Goal: Navigation & Orientation: Find specific page/section

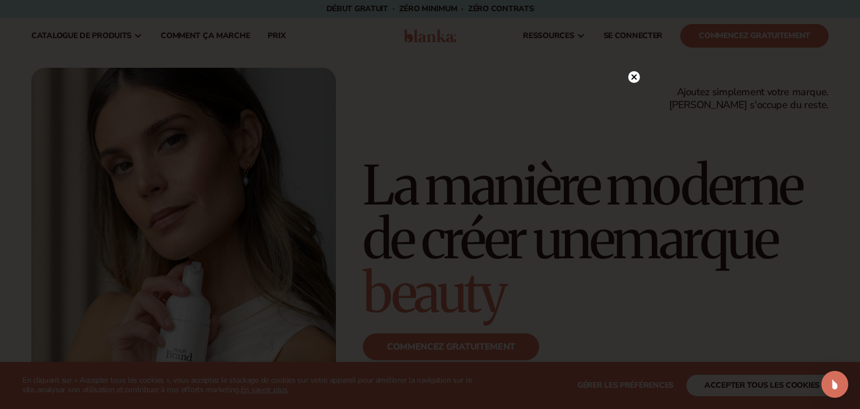
click at [634, 81] on circle at bounding box center [635, 77] width 12 height 12
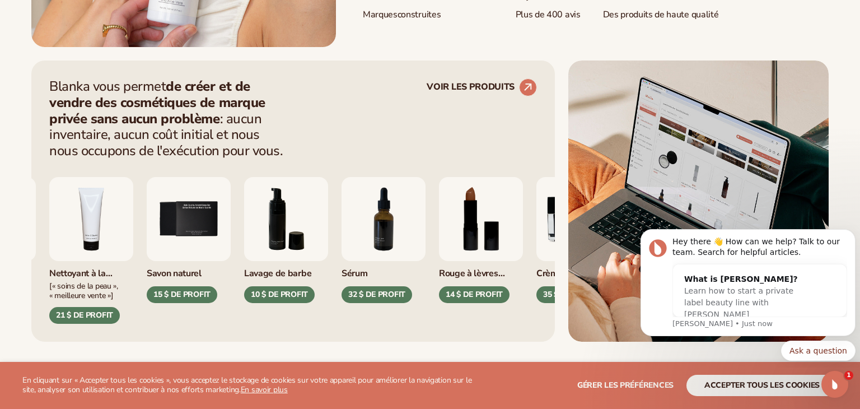
click at [230, 236] on img "5 / 9" at bounding box center [189, 219] width 84 height 84
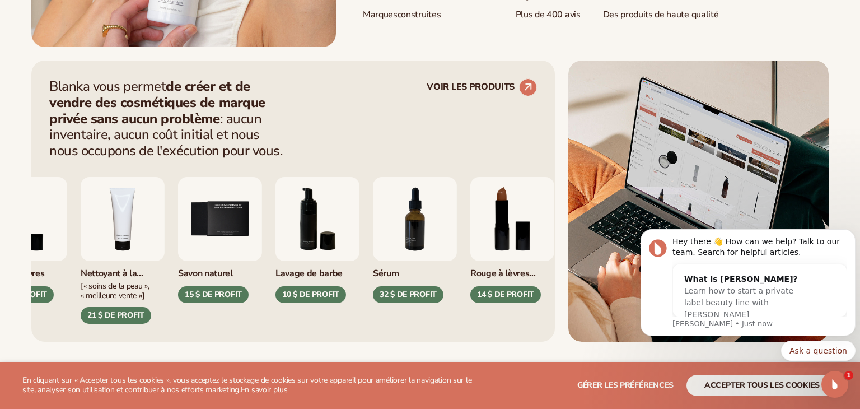
click at [206, 224] on img "5 / 9" at bounding box center [220, 219] width 84 height 84
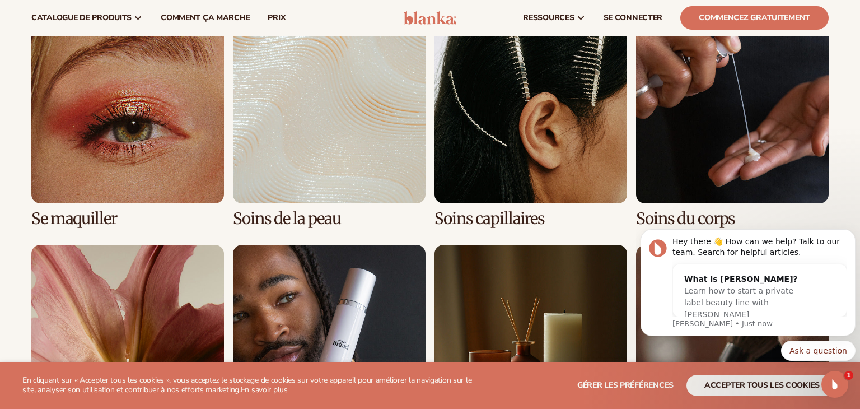
scroll to position [2263, 0]
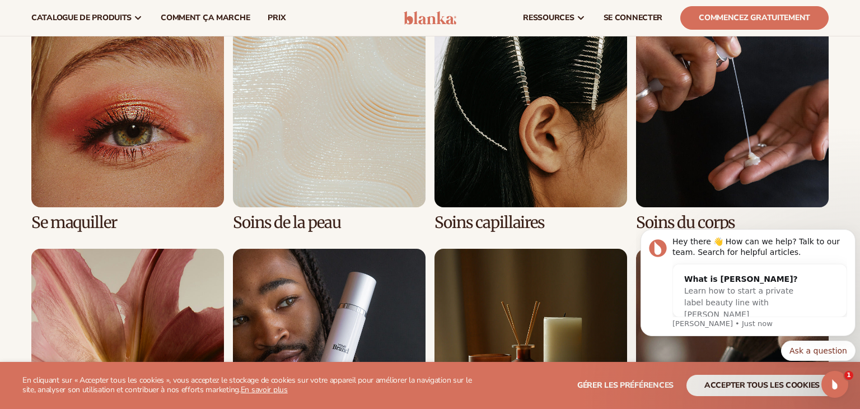
click at [336, 142] on link "2 / 8" at bounding box center [329, 123] width 193 height 217
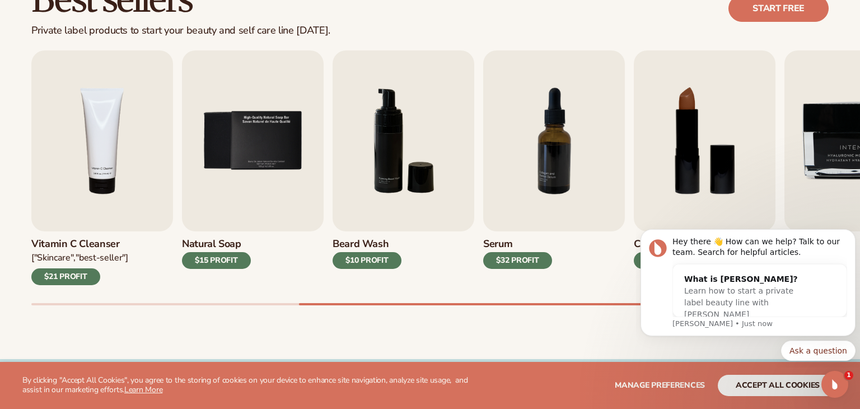
click at [234, 245] on h3 "Natural Soap" at bounding box center [216, 244] width 69 height 12
click at [253, 107] on img "5 / 9" at bounding box center [253, 140] width 142 height 181
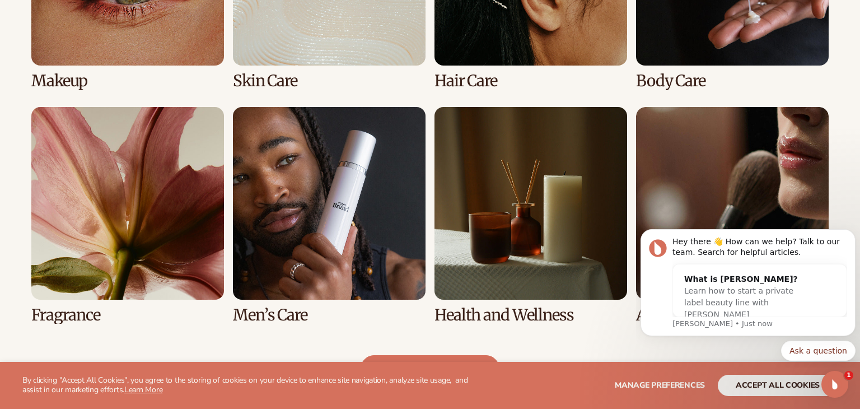
scroll to position [975, 0]
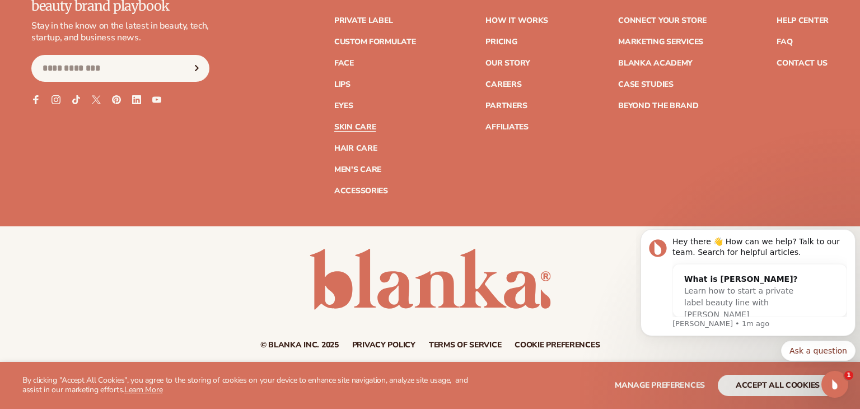
scroll to position [2322, 0]
